Goal: Task Accomplishment & Management: Complete application form

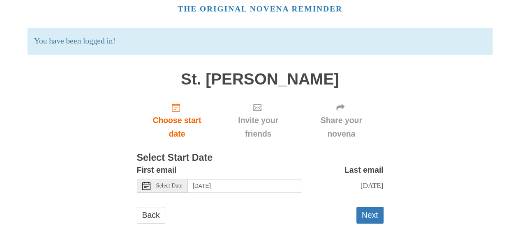
scroll to position [44, 0]
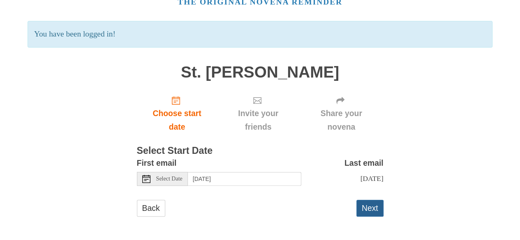
click at [366, 207] on button "Next" at bounding box center [369, 208] width 27 height 17
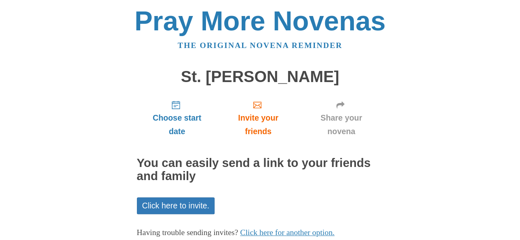
scroll to position [51, 0]
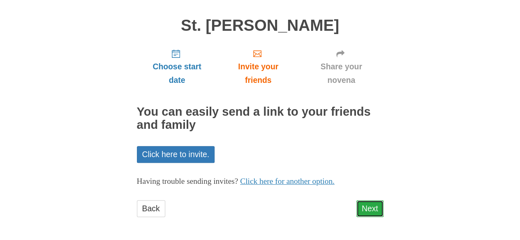
click at [370, 207] on link "Next" at bounding box center [369, 208] width 27 height 17
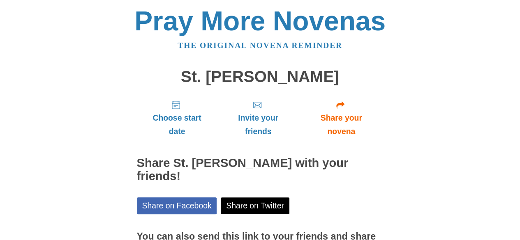
scroll to position [76, 0]
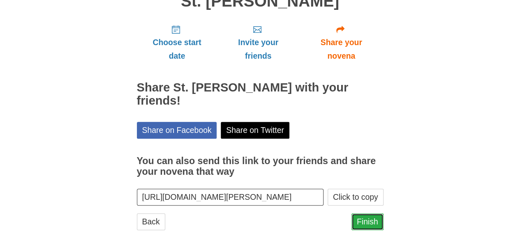
click at [366, 214] on link "Finish" at bounding box center [367, 222] width 32 height 17
